Goal: Navigation & Orientation: Find specific page/section

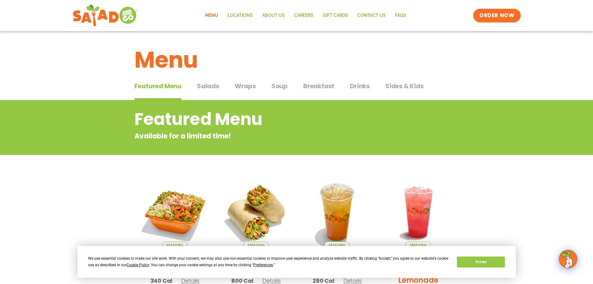
click at [248, 87] on span "Wraps" at bounding box center [245, 85] width 21 height 9
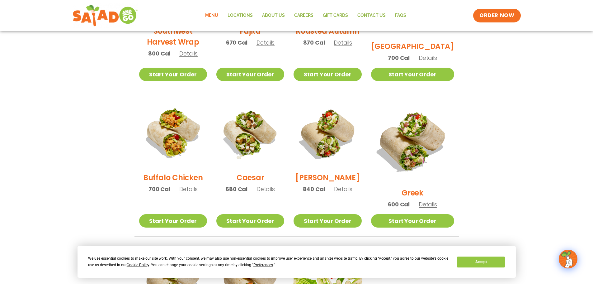
scroll to position [249, 0]
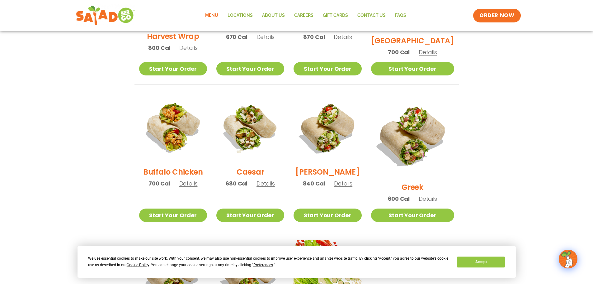
click at [109, 13] on img at bounding box center [105, 15] width 59 height 22
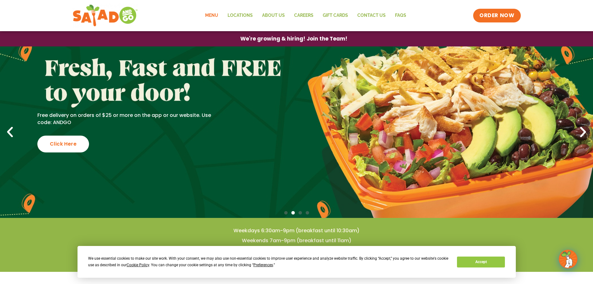
click at [218, 13] on link "Menu" at bounding box center [211, 15] width 22 height 14
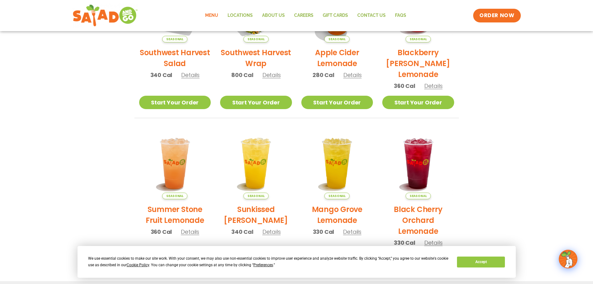
scroll to position [209, 0]
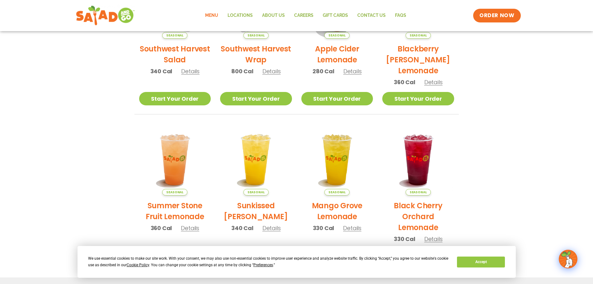
click at [96, 16] on img at bounding box center [105, 15] width 59 height 22
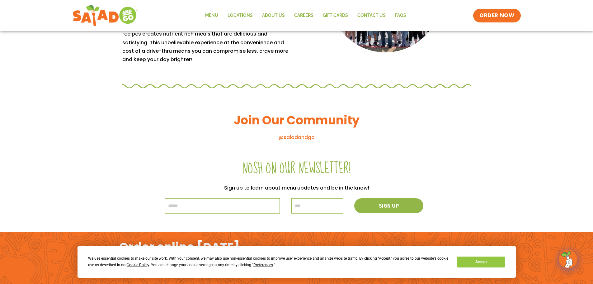
scroll to position [667, 0]
